Goal: Task Accomplishment & Management: Manage account settings

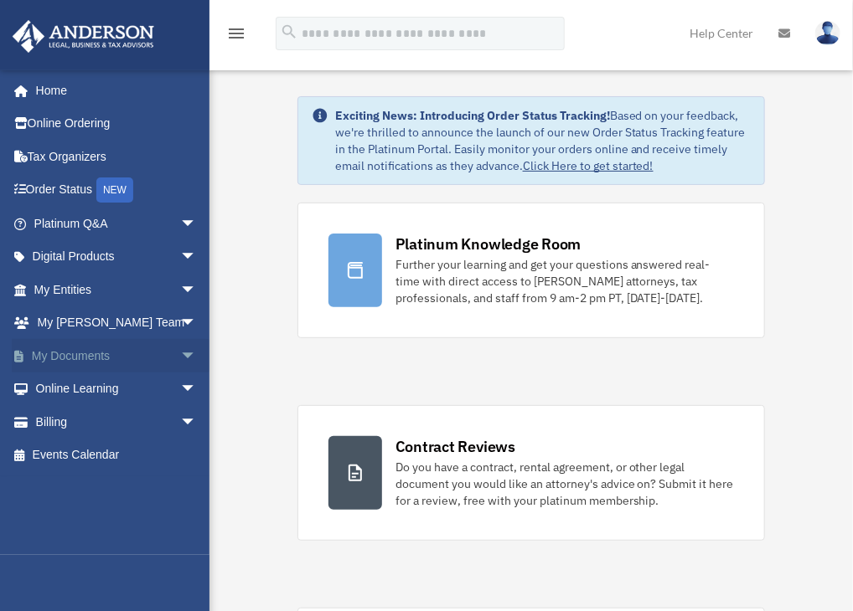
click at [85, 353] on link "My Documents arrow_drop_down" at bounding box center [117, 355] width 210 height 33
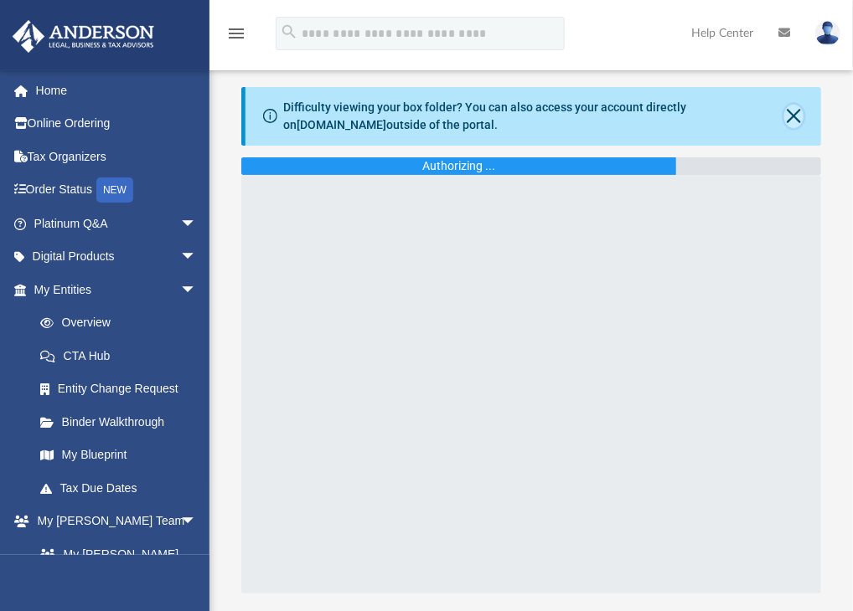
click at [792, 118] on button "Close" at bounding box center [793, 116] width 19 height 23
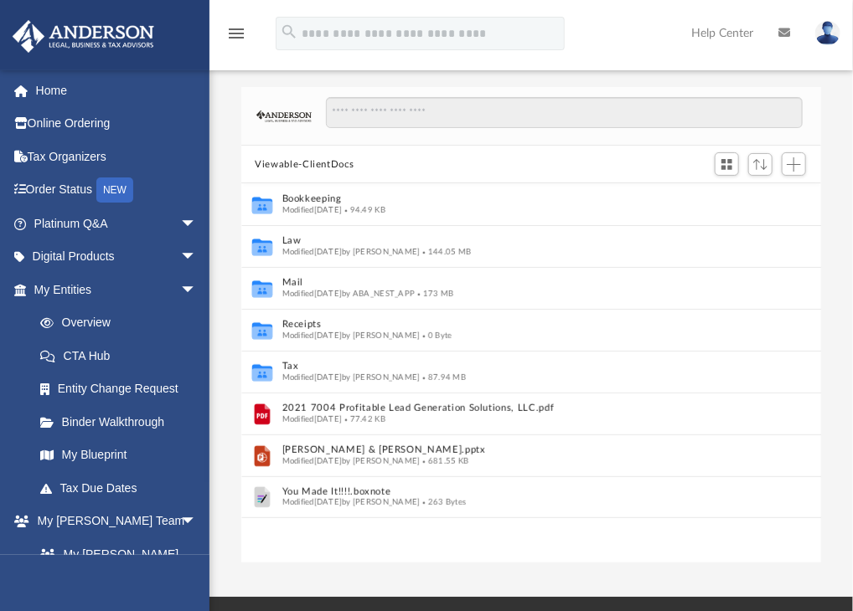
scroll to position [368, 566]
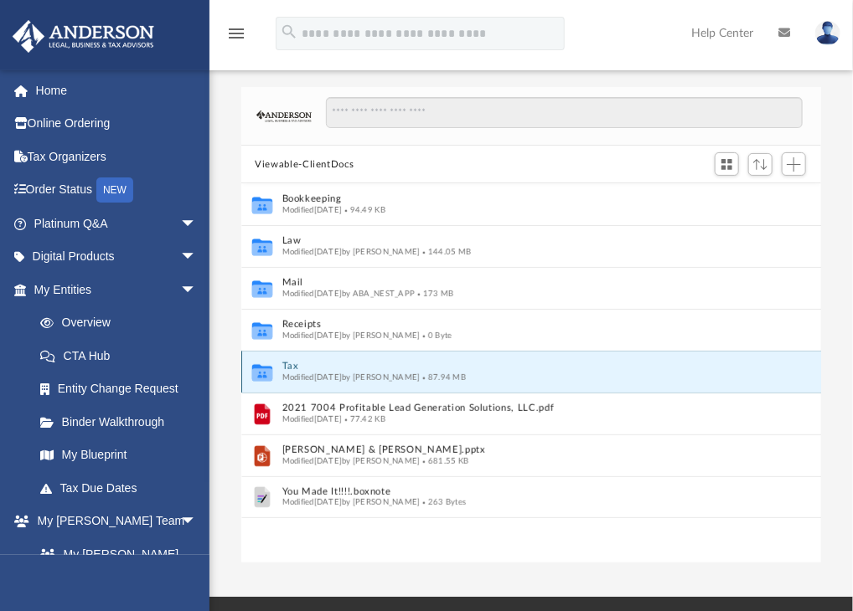
click at [288, 368] on button "Tax" at bounding box center [520, 367] width 476 height 11
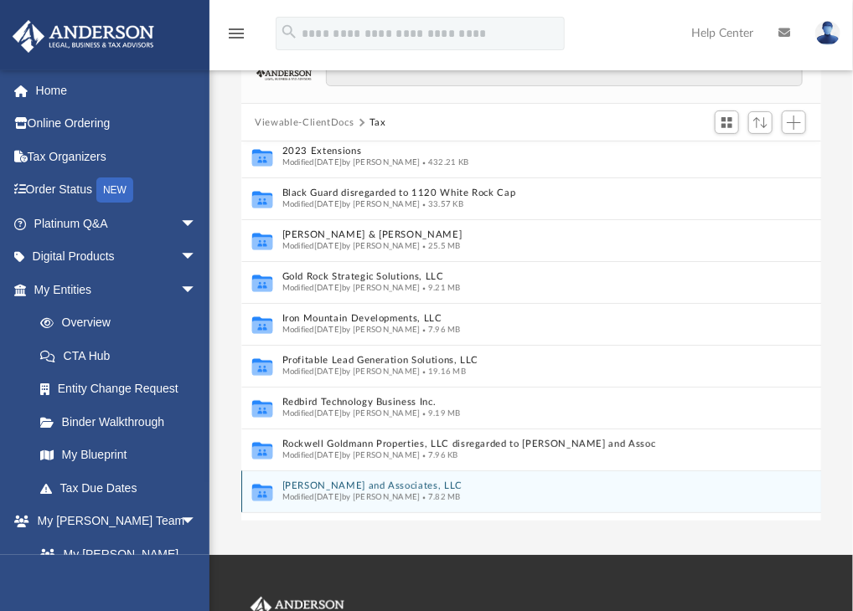
scroll to position [47, 0]
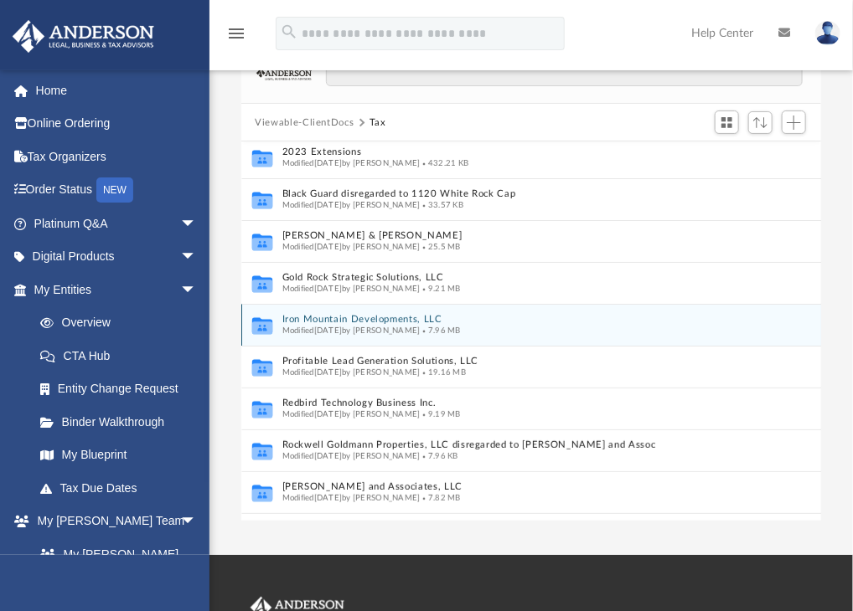
click at [365, 317] on button "Iron Mountain Developments, LLC" at bounding box center [513, 320] width 463 height 11
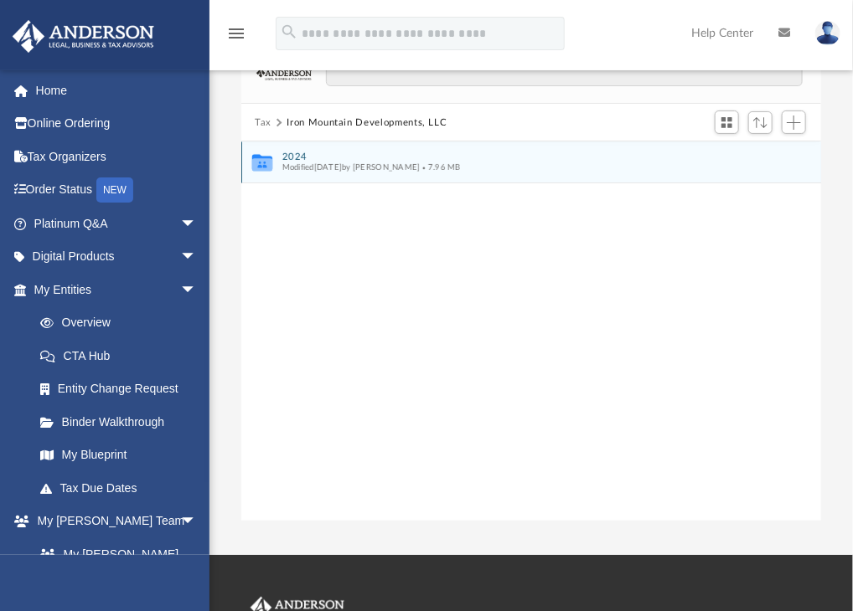
scroll to position [0, 0]
click at [298, 157] on button "2024" at bounding box center [520, 157] width 476 height 11
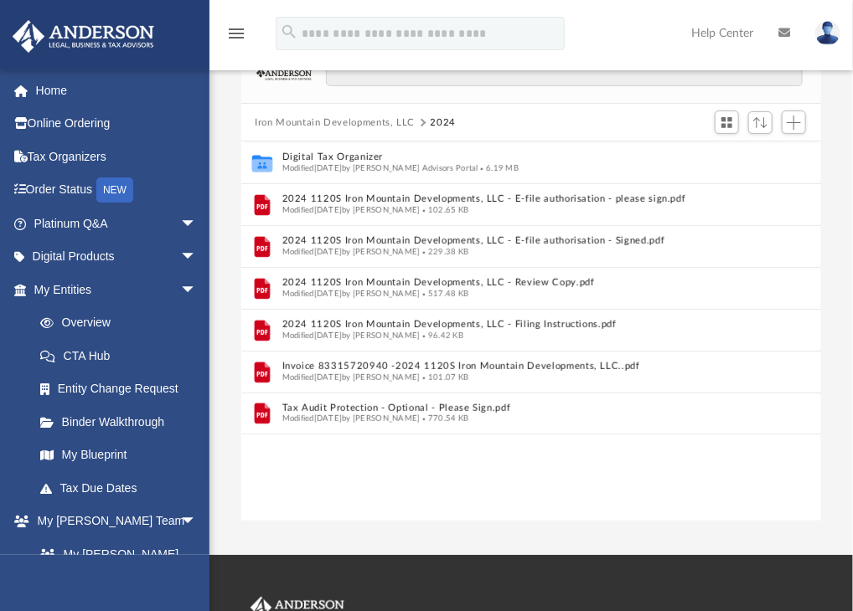
click at [341, 118] on button "Iron Mountain Developments, LLC" at bounding box center [335, 123] width 160 height 15
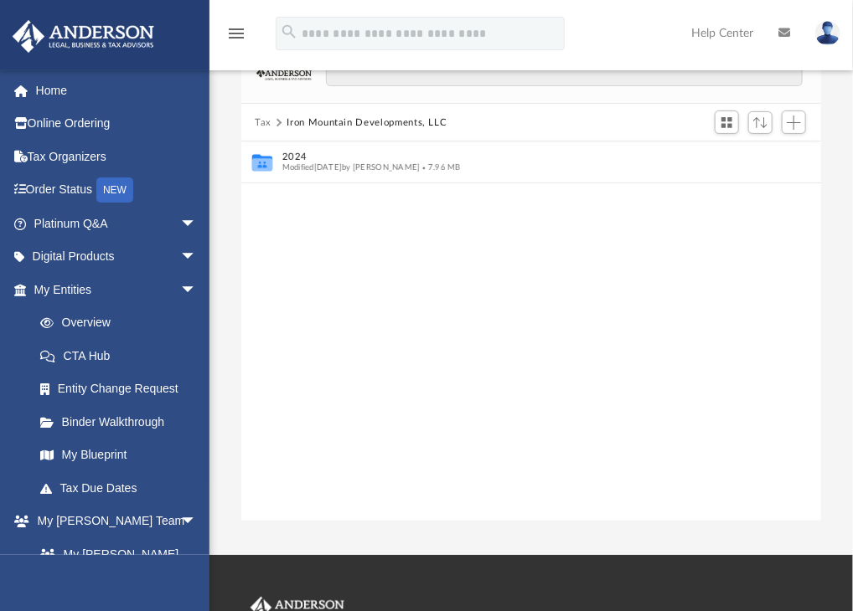
click at [260, 117] on button "Tax" at bounding box center [263, 123] width 17 height 15
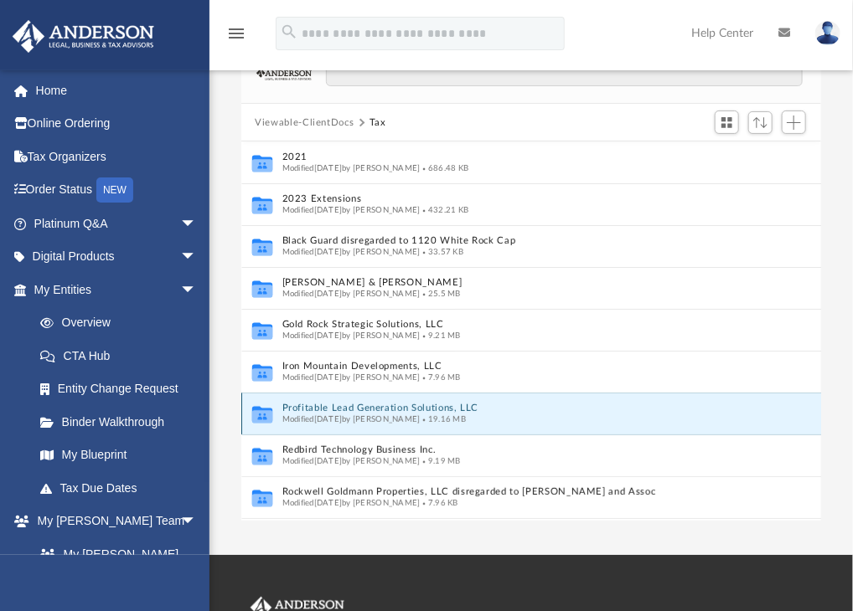
click at [367, 404] on button "Profitable Lead Generation Solutions, LLC" at bounding box center [513, 409] width 463 height 11
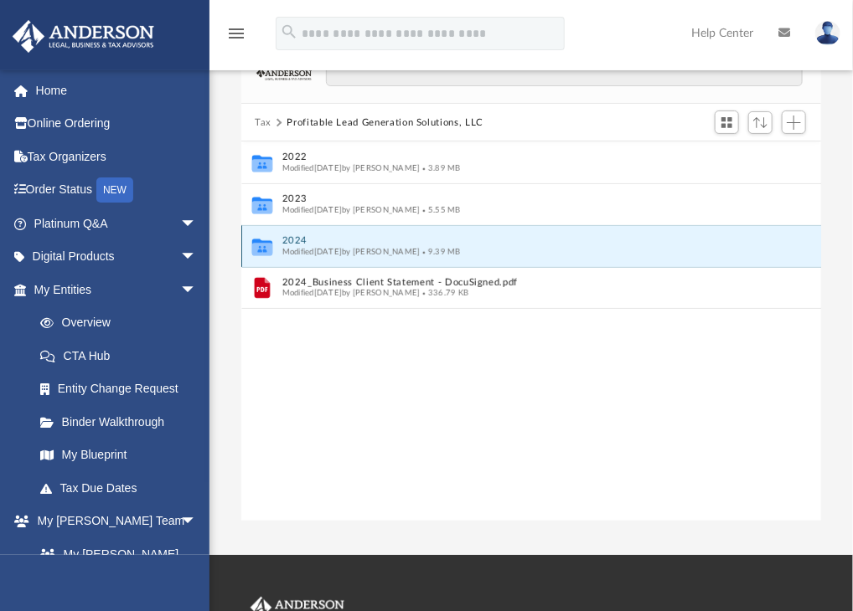
click at [301, 240] on button "2024" at bounding box center [520, 241] width 476 height 11
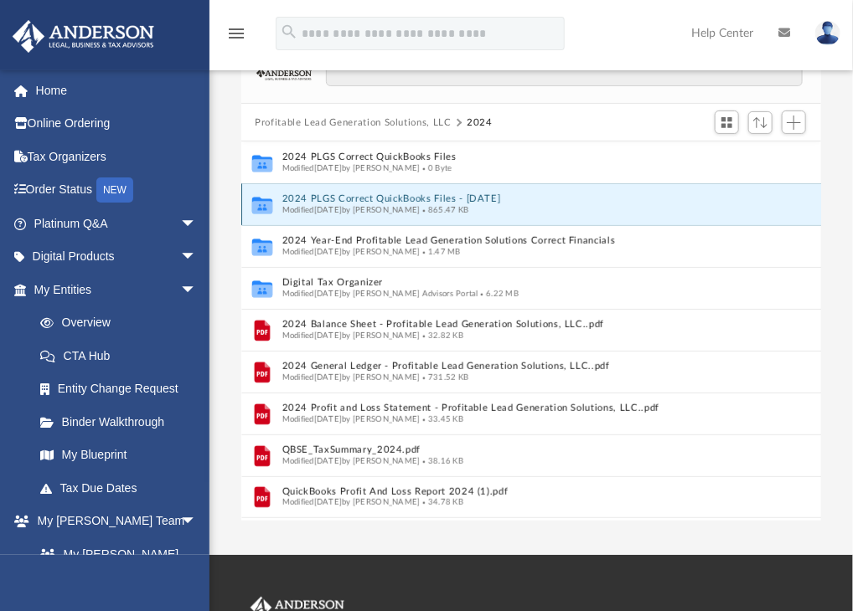
click at [325, 196] on button "2024 PLGS Correct QuickBooks Files - August 19th 2025" at bounding box center [520, 199] width 476 height 11
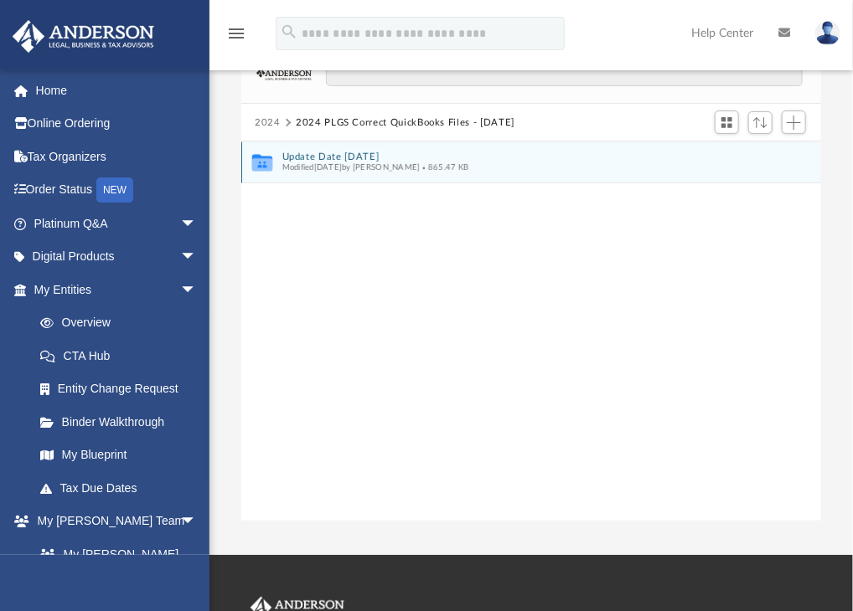
click at [318, 157] on button "Update Date August 19th 2025" at bounding box center [520, 157] width 476 height 11
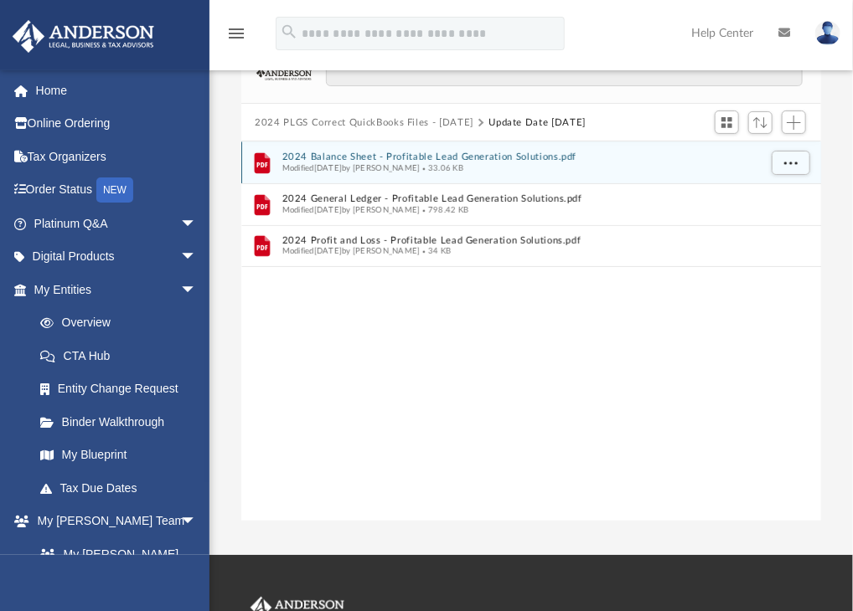
click at [409, 157] on button "2024 Balance Sheet - Profitable Lead Generation Solutions.pdf" at bounding box center [520, 157] width 476 height 11
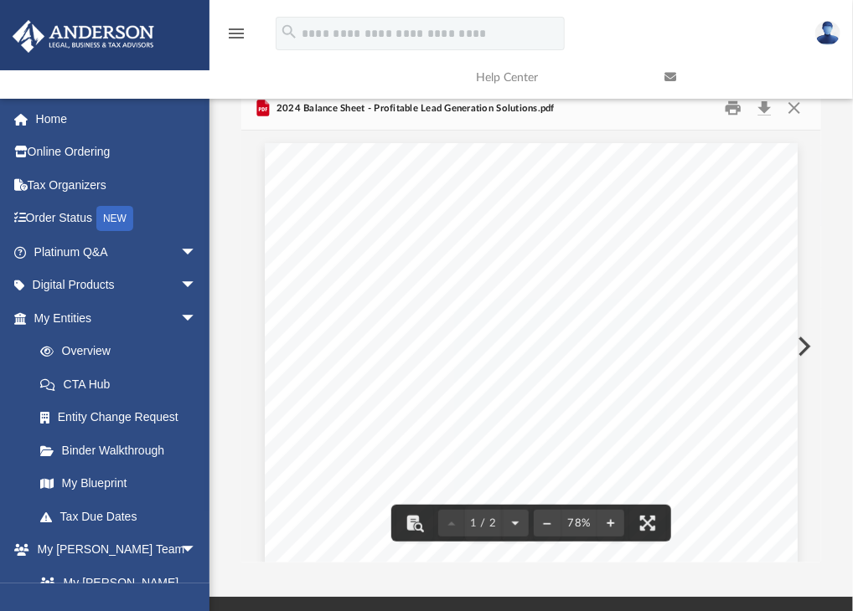
click at [796, 104] on link at bounding box center [746, 77] width 188 height 66
